Goal: Navigation & Orientation: Find specific page/section

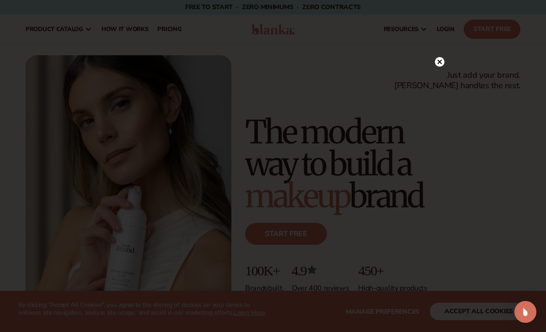
click at [441, 63] on circle at bounding box center [440, 62] width 10 height 10
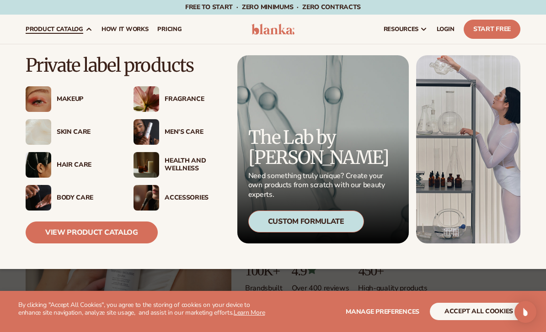
click at [190, 172] on div "Health And Wellness" at bounding box center [194, 165] width 59 height 16
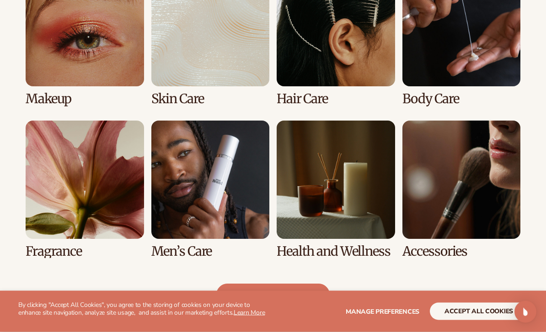
scroll to position [762, 0]
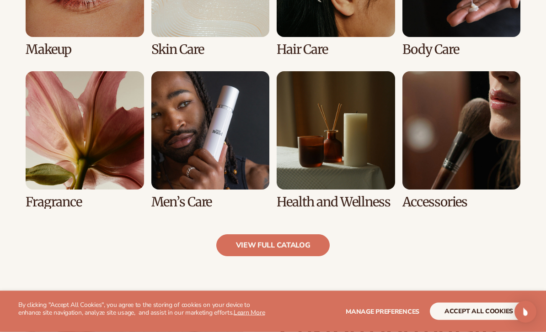
click at [462, 154] on link "8 / 8" at bounding box center [461, 141] width 118 height 138
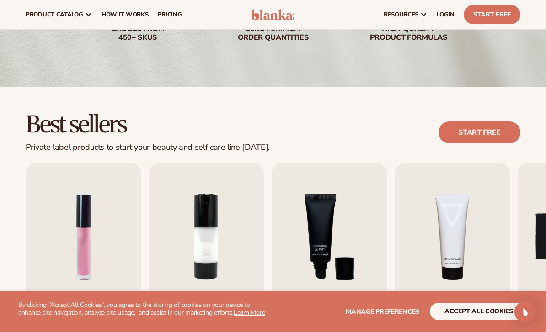
scroll to position [29, 0]
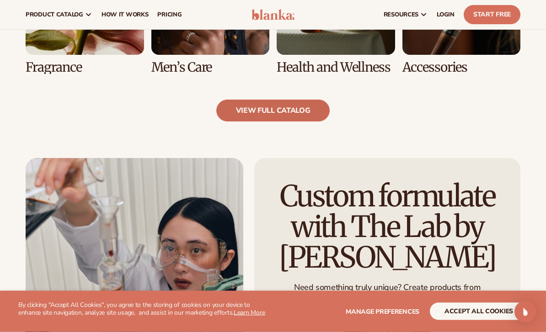
click at [313, 114] on link "view full catalog" at bounding box center [273, 111] width 114 height 22
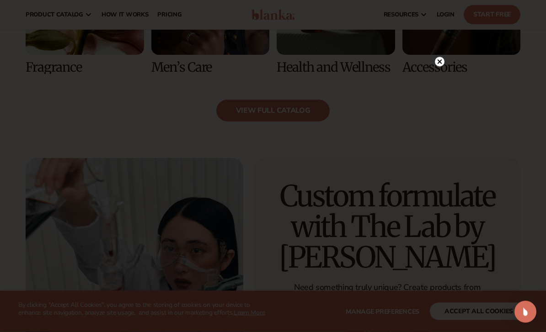
scroll to position [897, 0]
